Goal: Information Seeking & Learning: Understand process/instructions

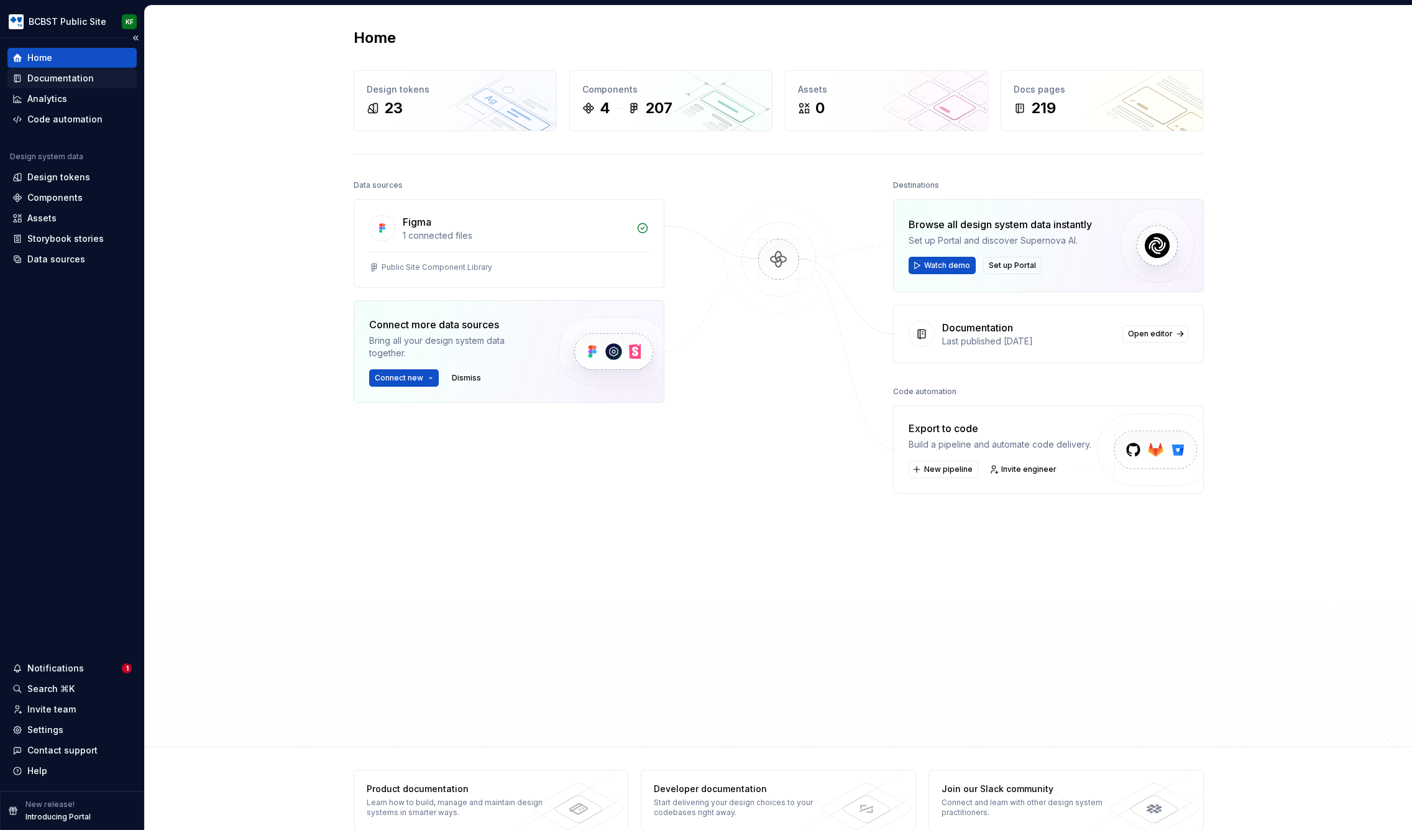
click at [78, 76] on div "Documentation" at bounding box center [60, 78] width 66 height 12
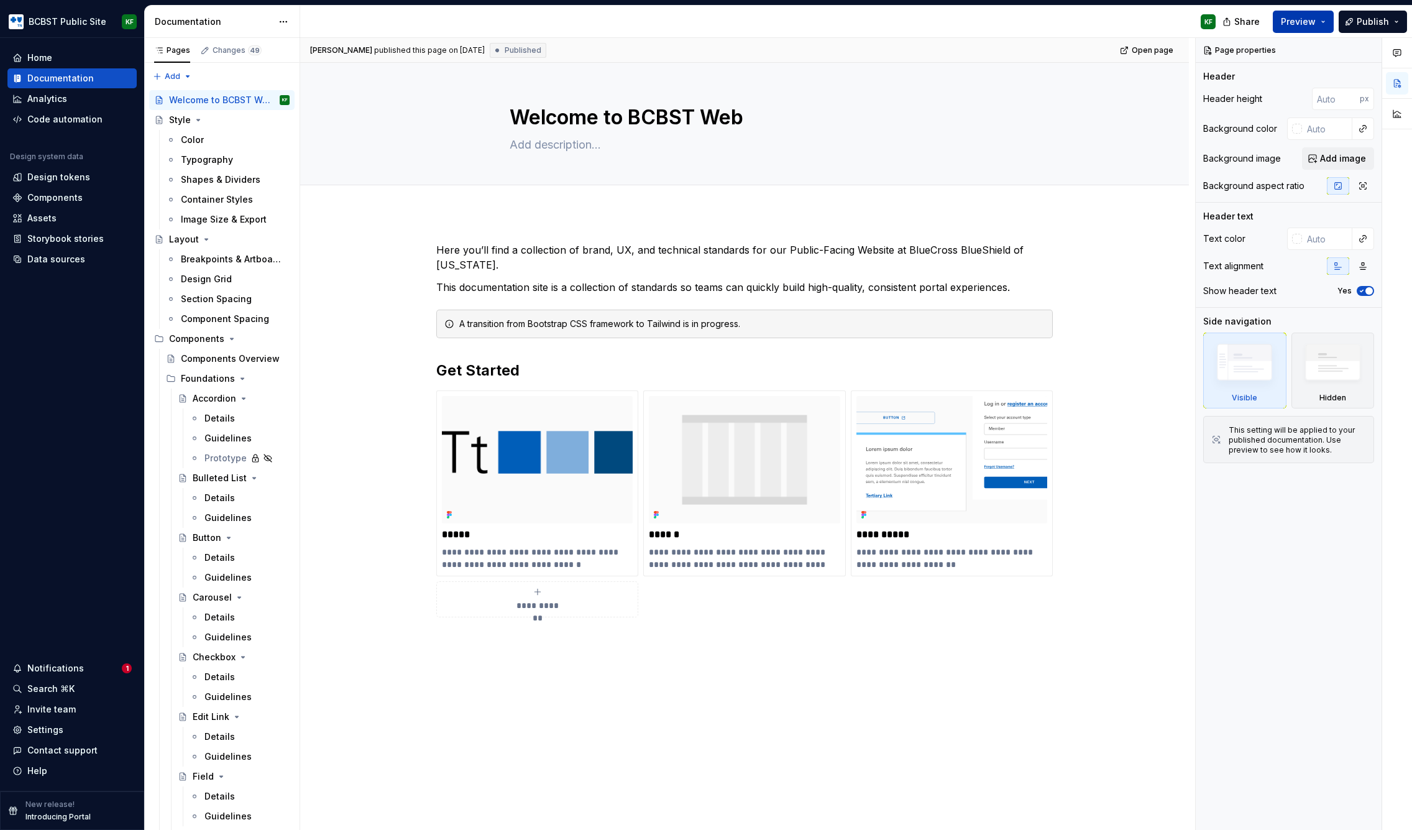
click at [758, 24] on span "Preview" at bounding box center [1298, 22] width 35 height 12
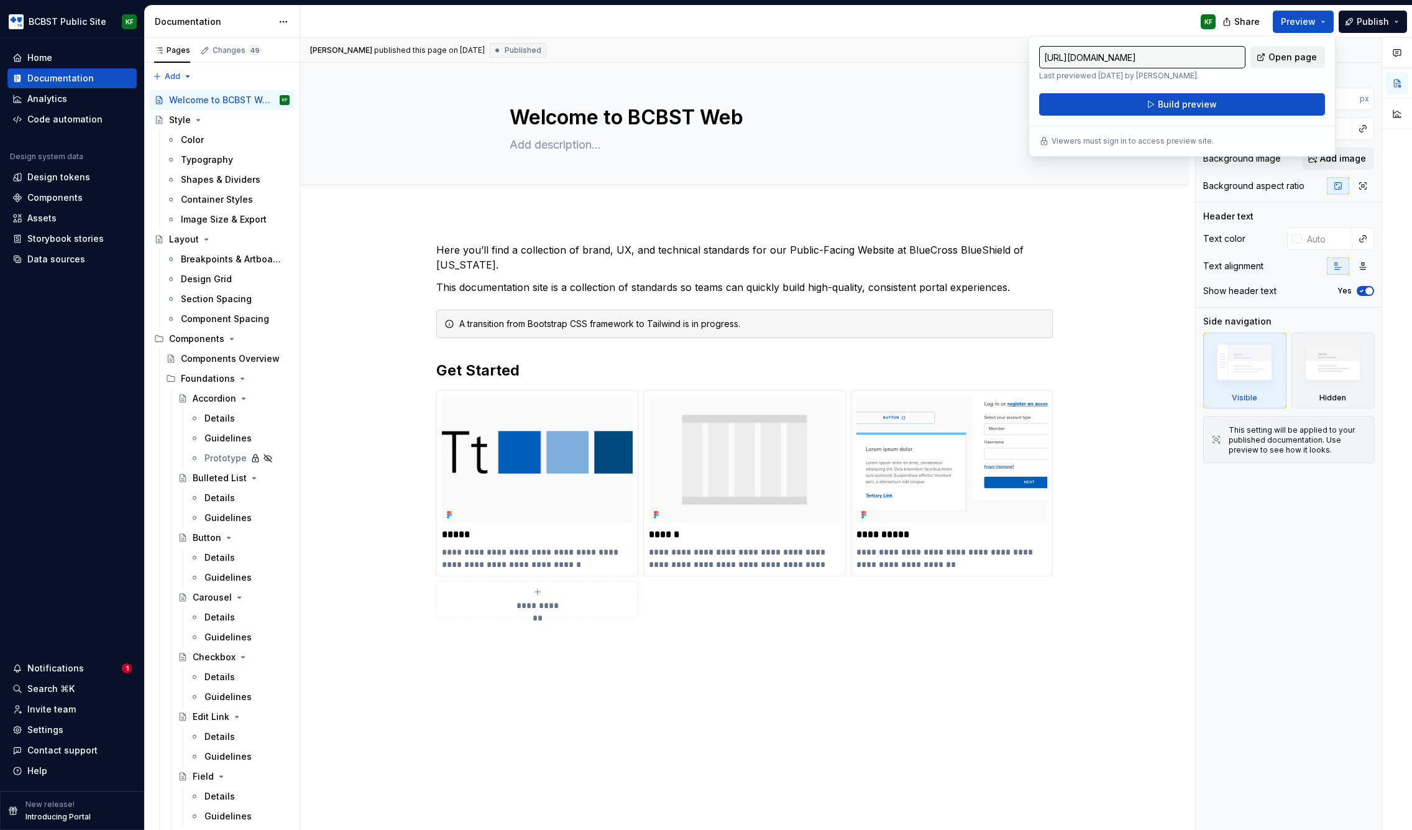
click at [758, 57] on span "Open page" at bounding box center [1292, 57] width 48 height 12
type textarea "*"
